Goal: Task Accomplishment & Management: Manage account settings

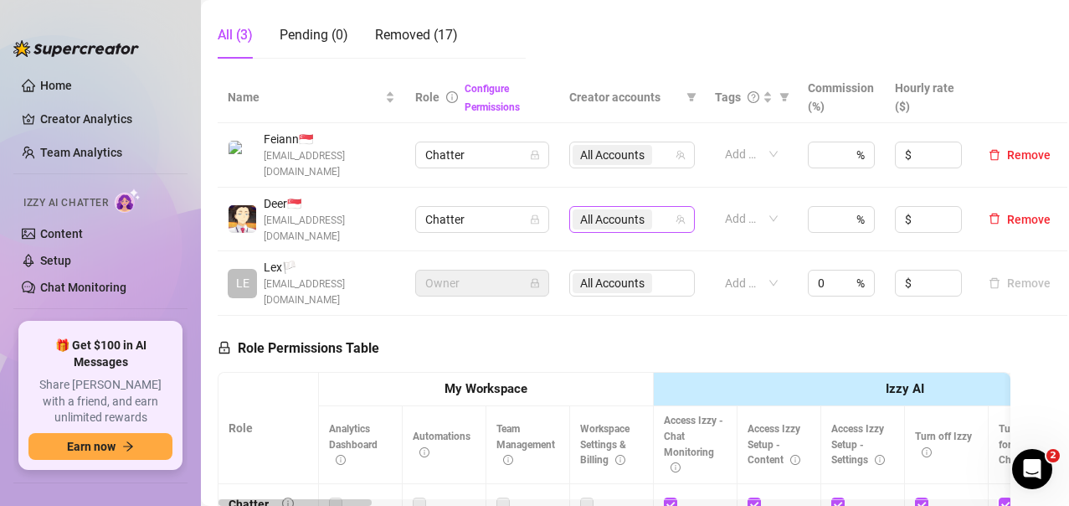
scroll to position [251, 0]
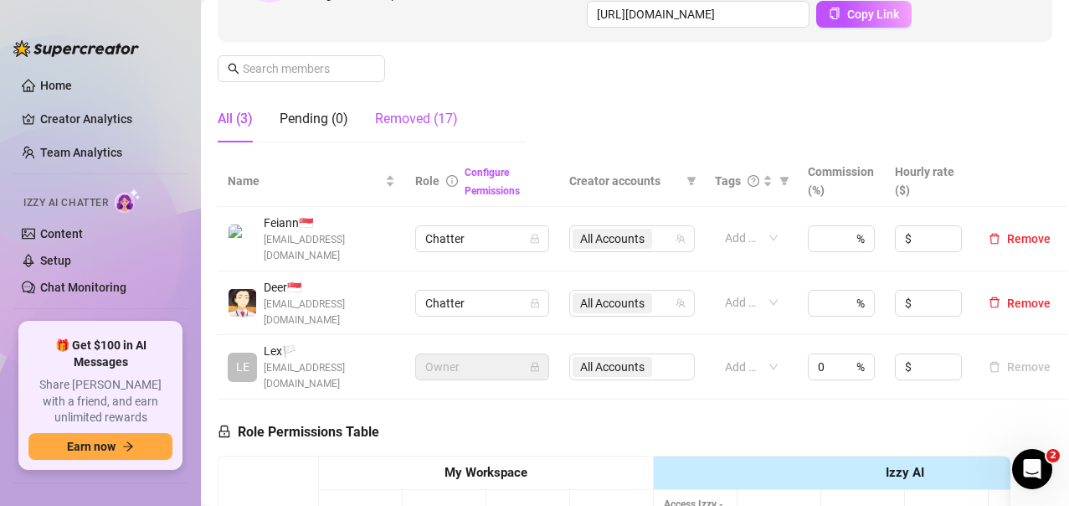
click at [417, 126] on div "Removed (17)" at bounding box center [416, 119] width 83 height 20
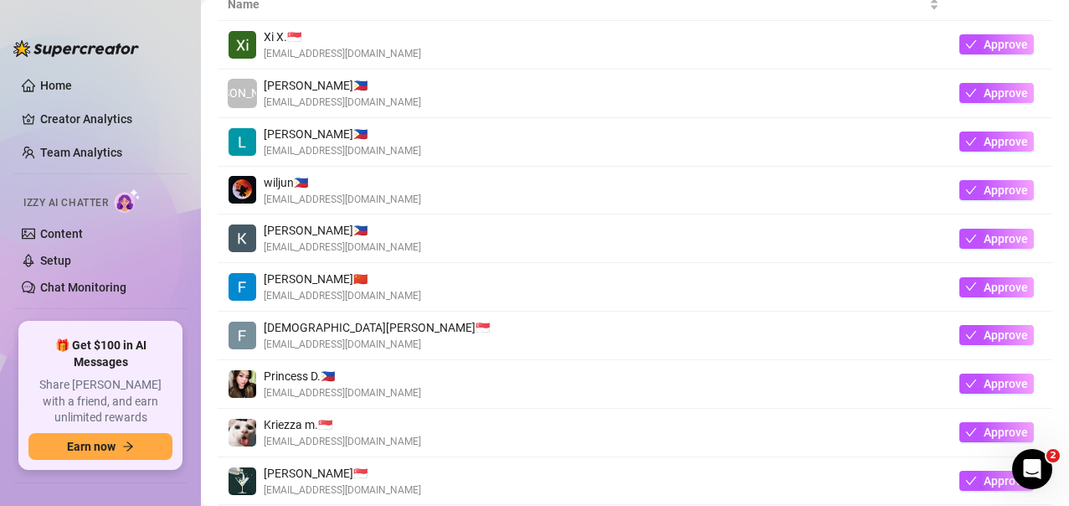
scroll to position [586, 0]
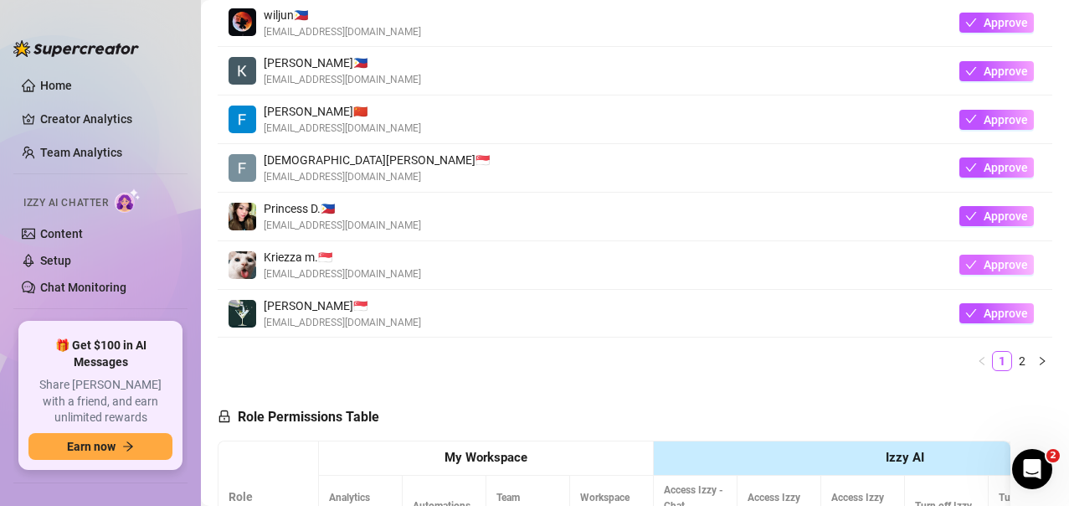
click at [967, 265] on button "Approve" at bounding box center [997, 265] width 75 height 20
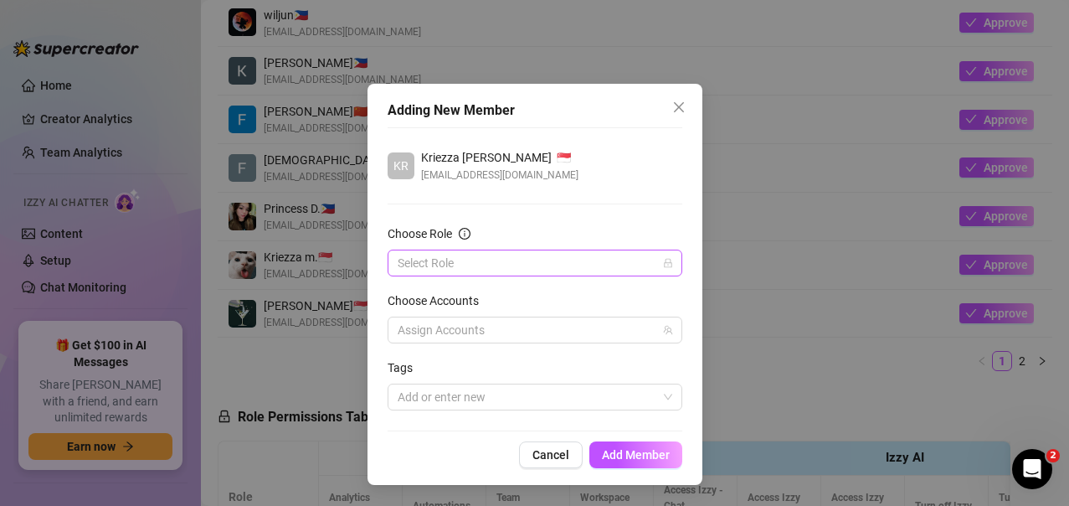
click at [665, 267] on icon "lock" at bounding box center [668, 263] width 8 height 9
click at [406, 268] on input "Choose Role" at bounding box center [528, 262] width 260 height 25
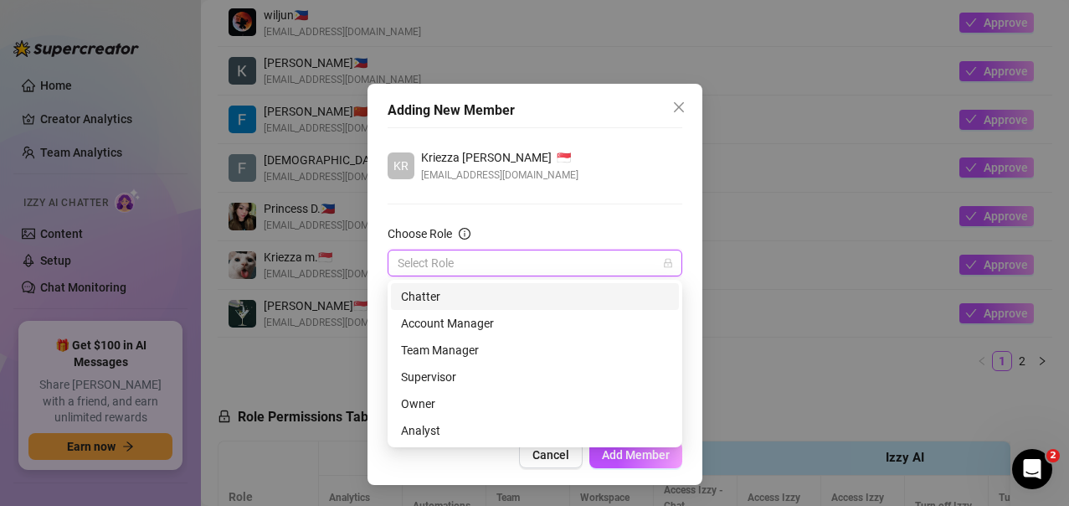
click at [412, 296] on div "Chatter" at bounding box center [535, 296] width 268 height 18
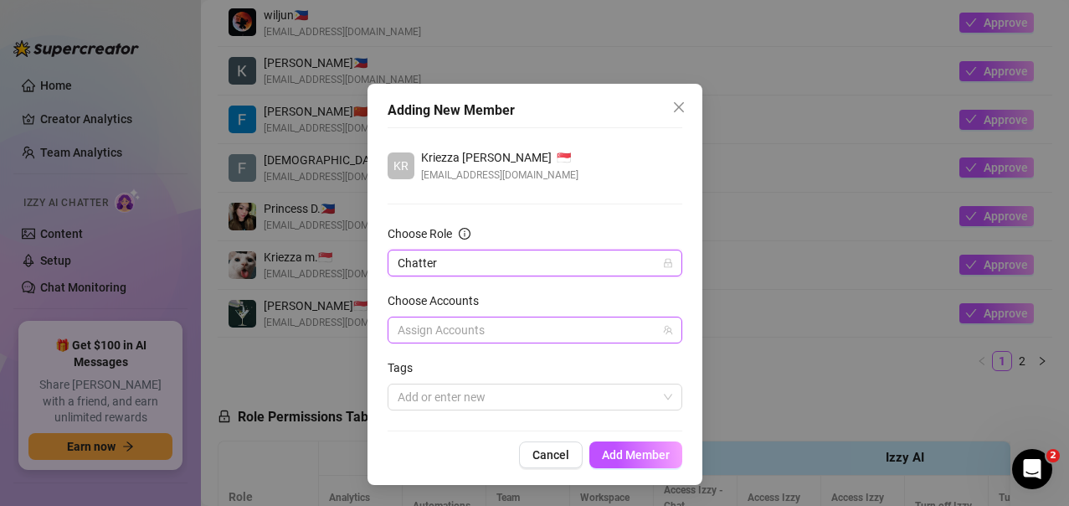
click at [664, 331] on icon "team" at bounding box center [667, 330] width 9 height 9
click at [436, 331] on div at bounding box center [526, 329] width 270 height 23
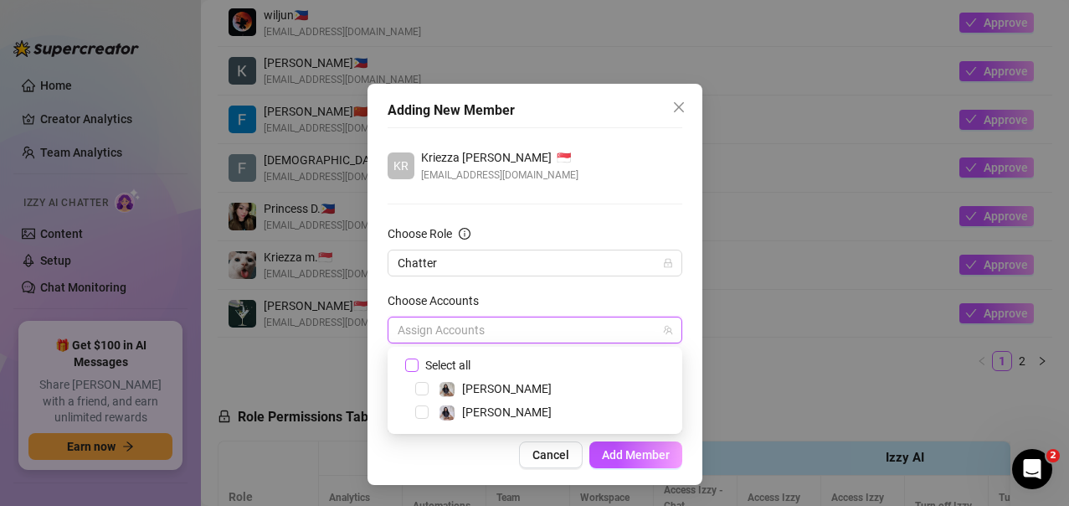
click at [418, 363] on span at bounding box center [411, 364] width 13 height 13
click at [417, 363] on input "Select all" at bounding box center [411, 364] width 12 height 12
checkbox input "true"
click at [663, 453] on span "Add Member" at bounding box center [636, 454] width 68 height 13
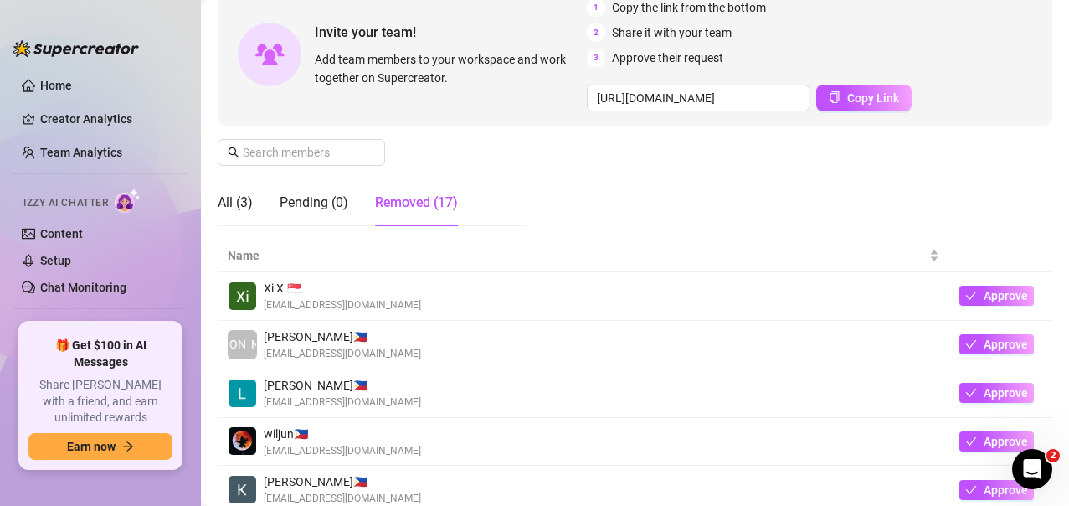
scroll to position [84, 0]
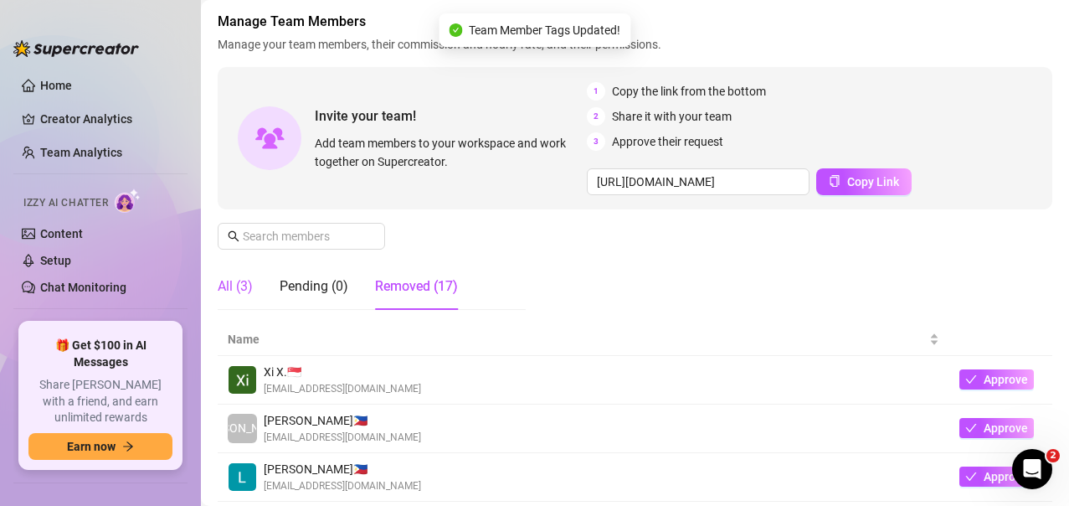
click at [231, 282] on div "All (3)" at bounding box center [235, 286] width 35 height 20
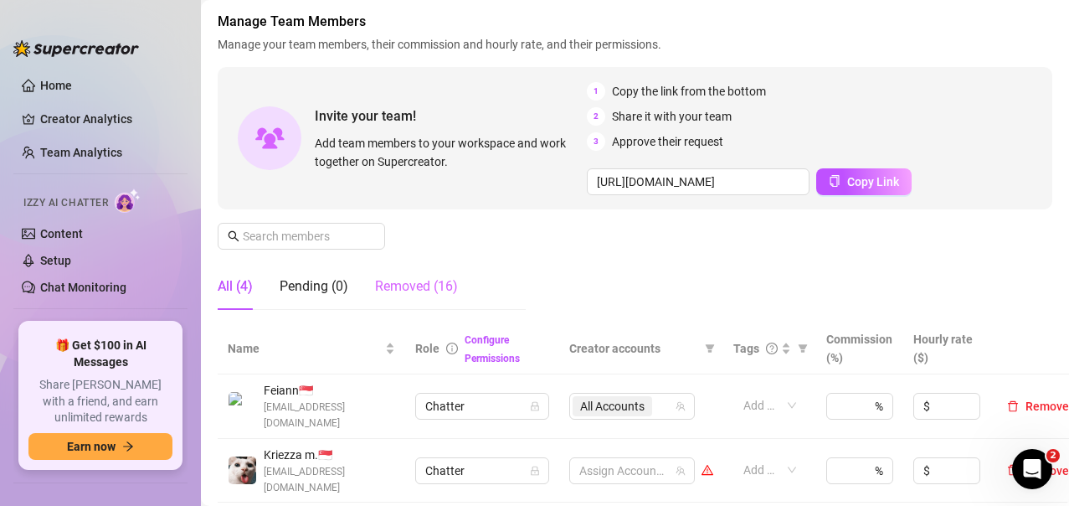
scroll to position [167, 0]
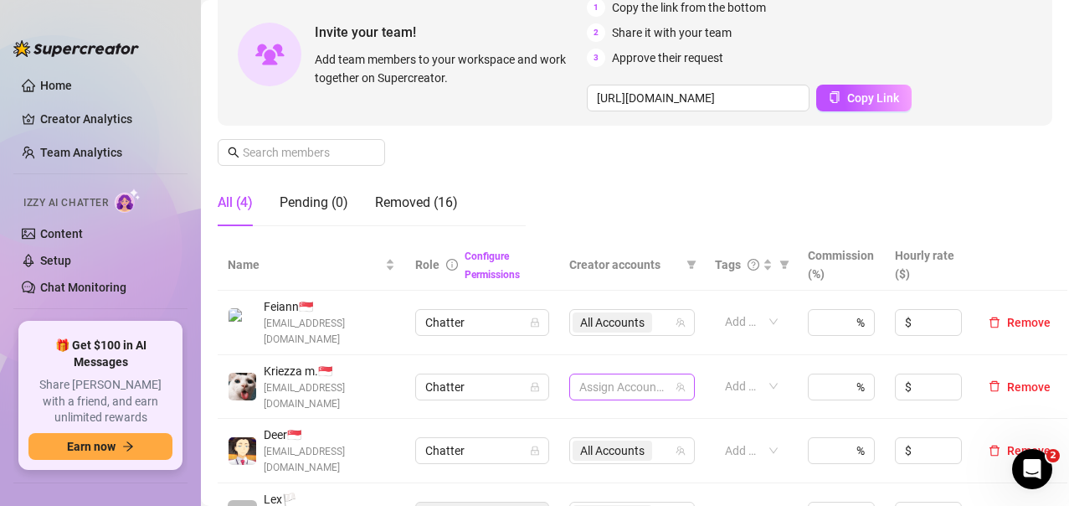
click at [681, 382] on icon "team" at bounding box center [681, 387] width 10 height 10
click at [595, 375] on div at bounding box center [623, 386] width 101 height 23
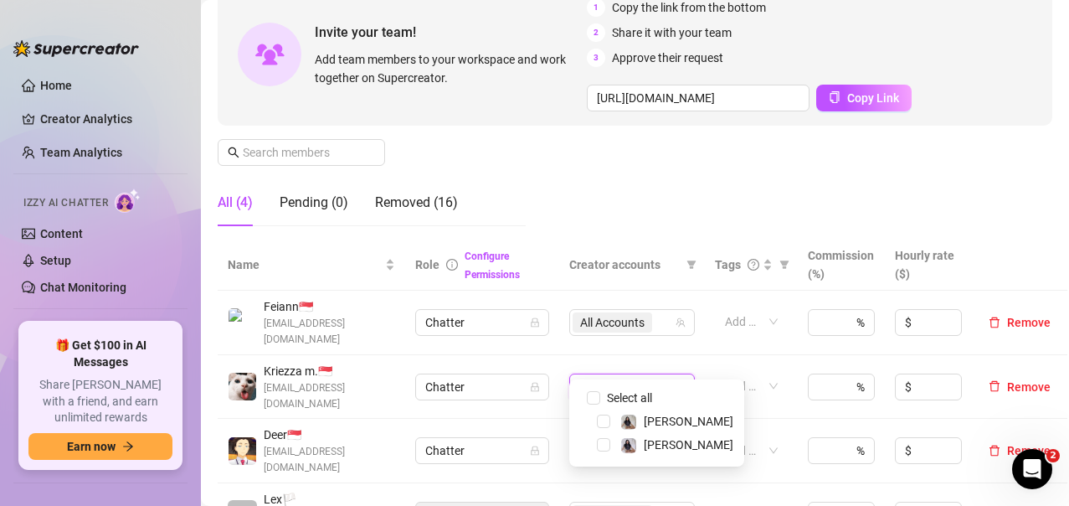
click at [585, 396] on span at bounding box center [584, 398] width 20 height 20
click at [591, 396] on input "Select all" at bounding box center [593, 397] width 13 height 13
checkbox input "true"
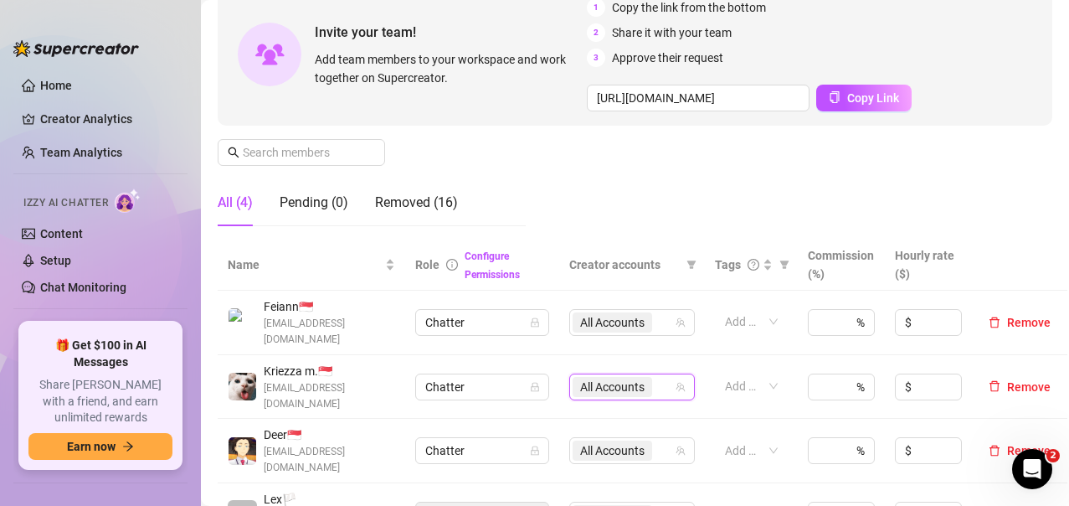
click at [645, 198] on div "Manage Team Members Manage your team members, their commission and hourly rate,…" at bounding box center [635, 84] width 835 height 312
